Goal: Find specific page/section: Find specific page/section

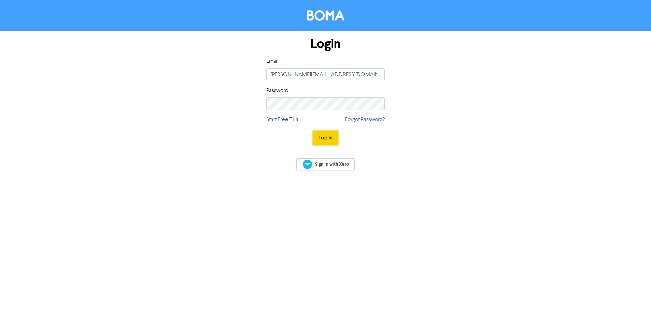
click at [322, 135] on button "Log In" at bounding box center [326, 138] width 26 height 14
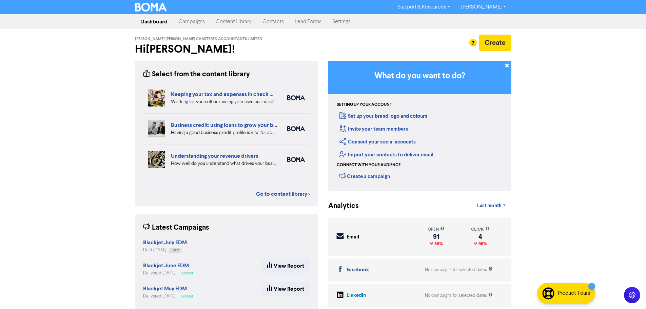
click at [274, 21] on link "Contacts" at bounding box center [273, 22] width 32 height 14
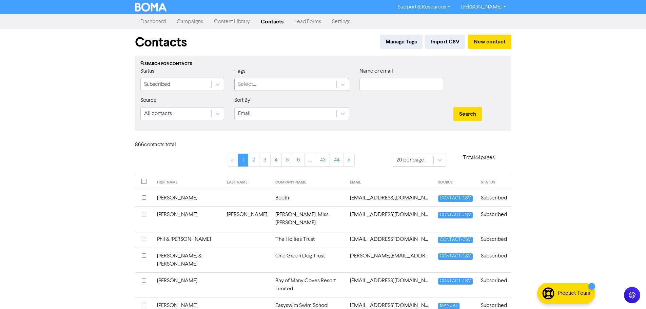
click at [300, 82] on div "Select..." at bounding box center [286, 84] width 102 height 12
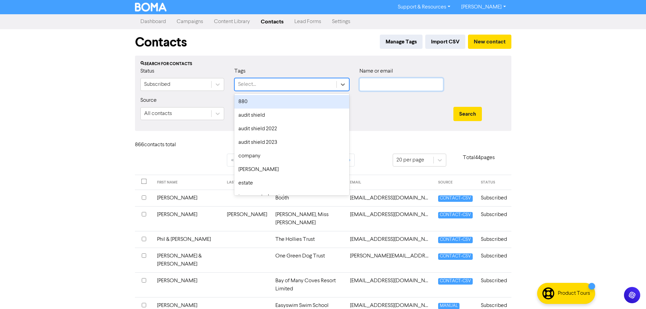
click at [412, 78] on input "text" at bounding box center [402, 84] width 84 height 13
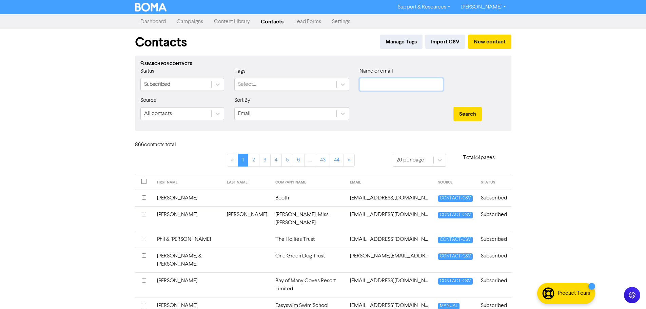
paste input "[PERSON_NAME]"
type input "[PERSON_NAME]"
click at [475, 115] on button "Search" at bounding box center [468, 114] width 28 height 14
